Goal: Use online tool/utility: Utilize a website feature to perform a specific function

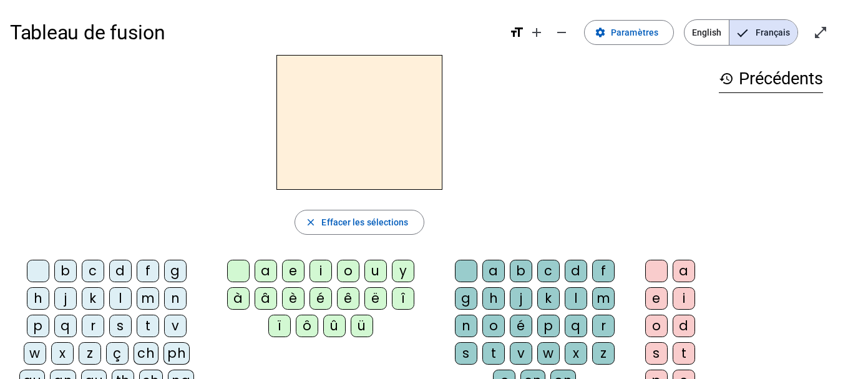
click at [152, 296] on div "m" at bounding box center [148, 298] width 22 height 22
click at [264, 265] on div "a" at bounding box center [266, 271] width 22 height 22
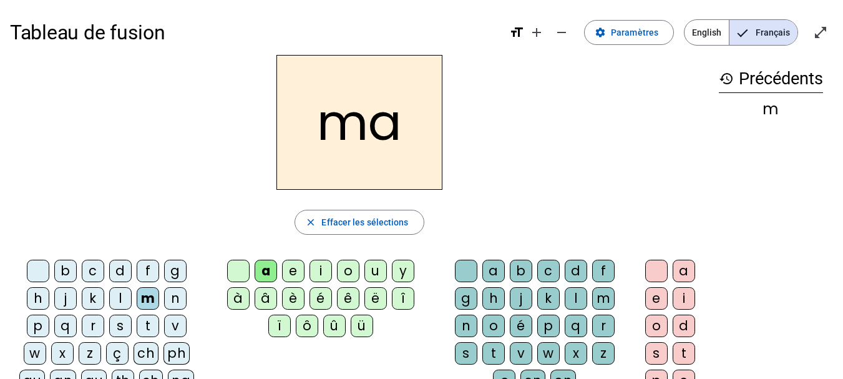
click at [152, 326] on div "t" at bounding box center [148, 326] width 22 height 22
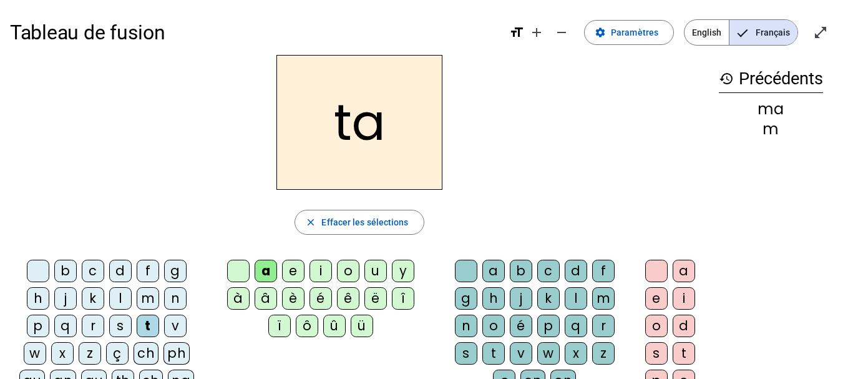
click at [122, 297] on div "l" at bounding box center [120, 298] width 22 height 22
click at [286, 271] on div "e" at bounding box center [293, 271] width 22 height 22
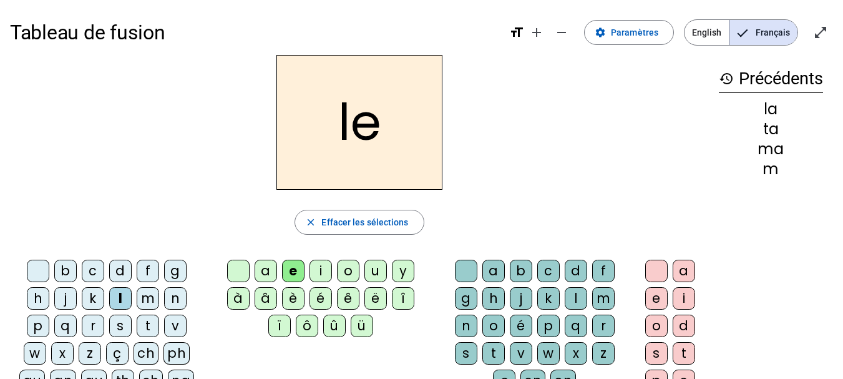
click at [379, 272] on div "u" at bounding box center [375, 271] width 22 height 22
click at [147, 319] on div "t" at bounding box center [148, 326] width 22 height 22
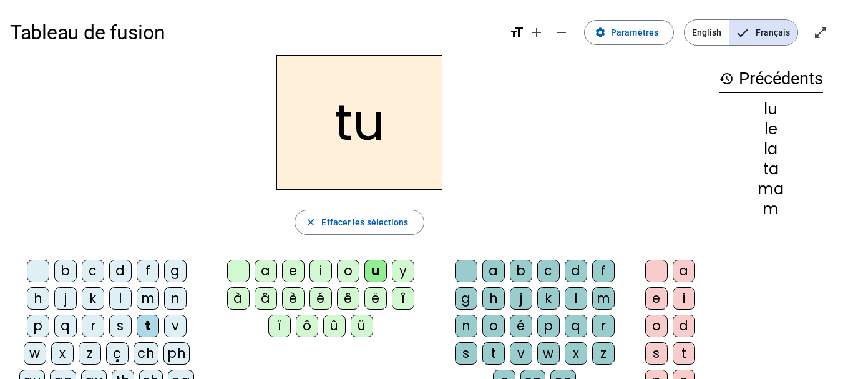
click at [124, 270] on div "d" at bounding box center [120, 271] width 22 height 22
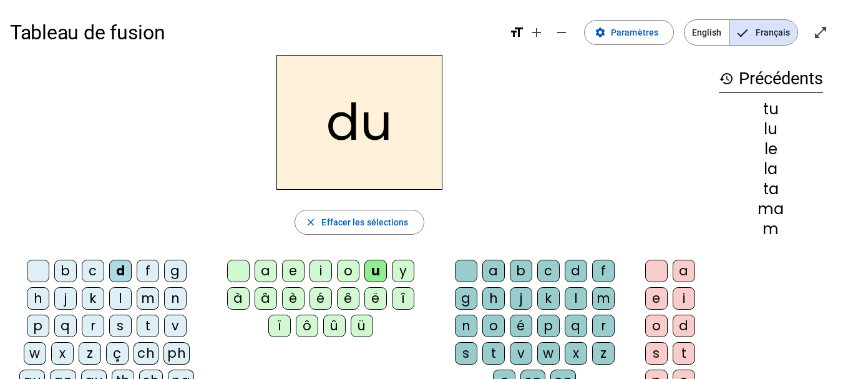
click at [298, 270] on div "e" at bounding box center [293, 271] width 22 height 22
click at [155, 293] on div "m" at bounding box center [148, 298] width 22 height 22
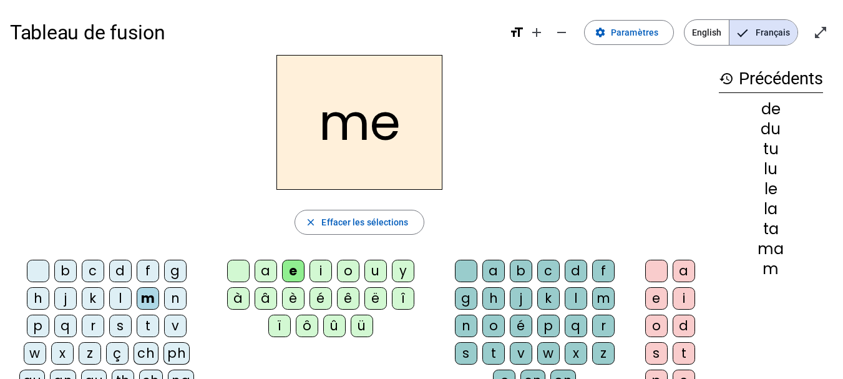
click at [66, 293] on div "j" at bounding box center [65, 298] width 22 height 22
